Goal: Task Accomplishment & Management: Manage account settings

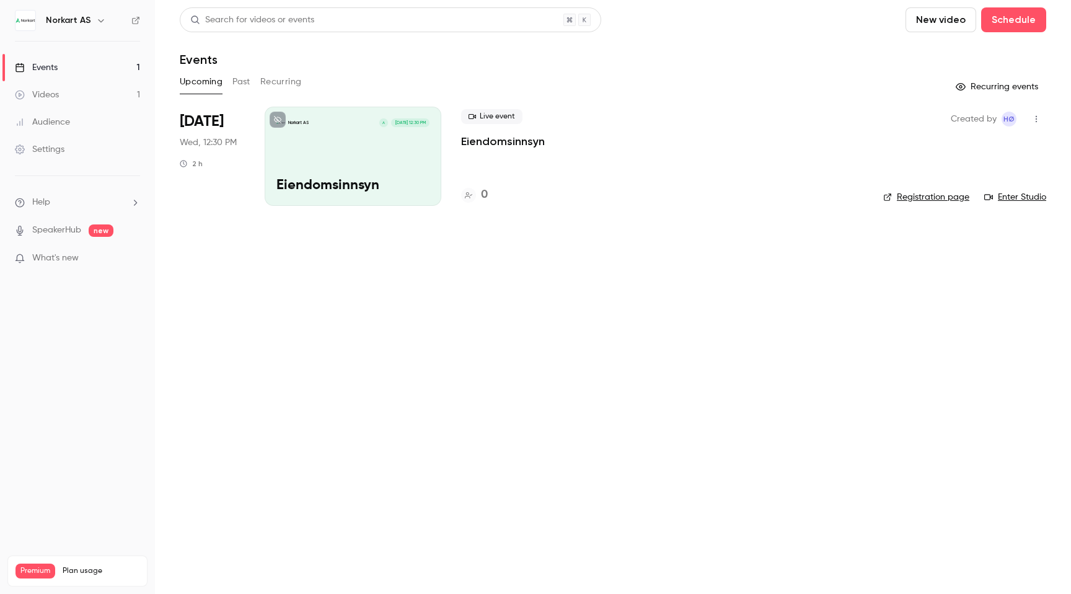
click at [76, 236] on link "SpeakerHub" at bounding box center [56, 230] width 49 height 13
click at [69, 151] on link "Settings" at bounding box center [77, 149] width 155 height 27
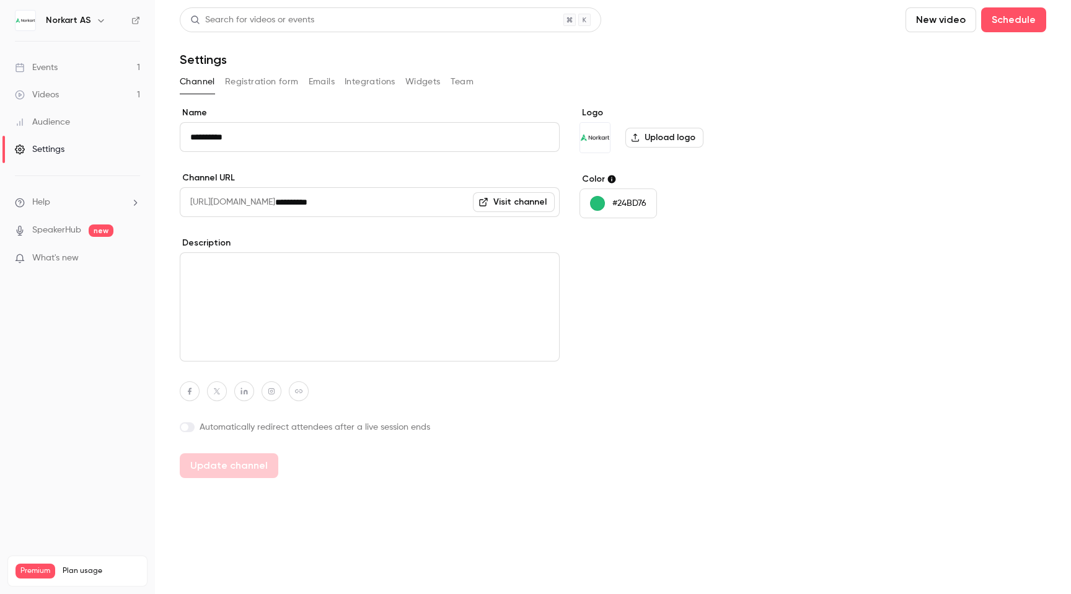
click at [461, 74] on button "Team" at bounding box center [463, 82] width 24 height 20
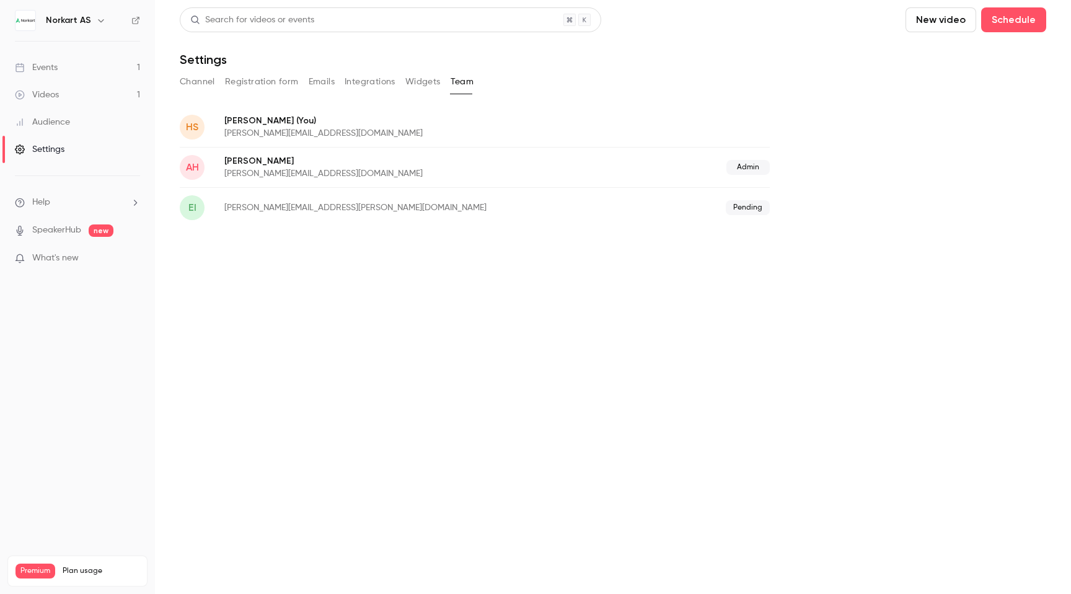
click at [743, 208] on span "Pending" at bounding box center [748, 207] width 44 height 15
click at [203, 208] on span "ei" at bounding box center [192, 207] width 25 height 25
click at [294, 208] on p "[PERSON_NAME][EMAIL_ADDRESS][PERSON_NAME][DOMAIN_NAME]" at bounding box center [415, 207] width 382 height 12
click at [294, 165] on p "[PERSON_NAME]" at bounding box center [399, 161] width 350 height 12
click at [300, 122] on span "(You)" at bounding box center [305, 120] width 22 height 13
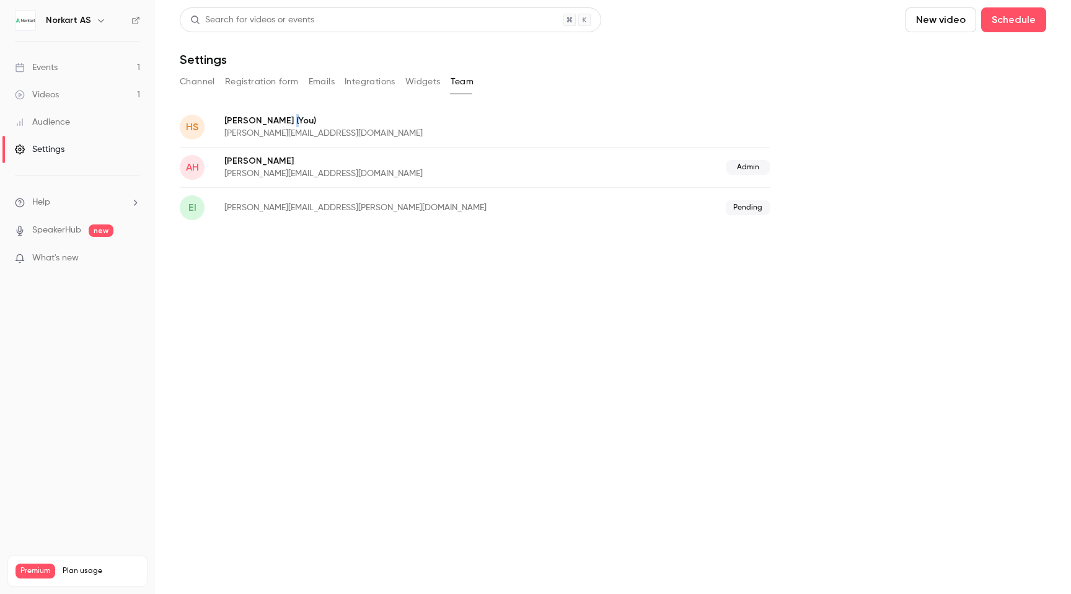
click at [300, 122] on span "(You)" at bounding box center [305, 120] width 22 height 13
click at [374, 126] on div "[PERSON_NAME] (You) [PERSON_NAME][EMAIL_ADDRESS][DOMAIN_NAME]" at bounding box center [410, 126] width 372 height 25
click at [472, 86] on button "Team" at bounding box center [463, 82] width 24 height 20
